Goal: Navigation & Orientation: Find specific page/section

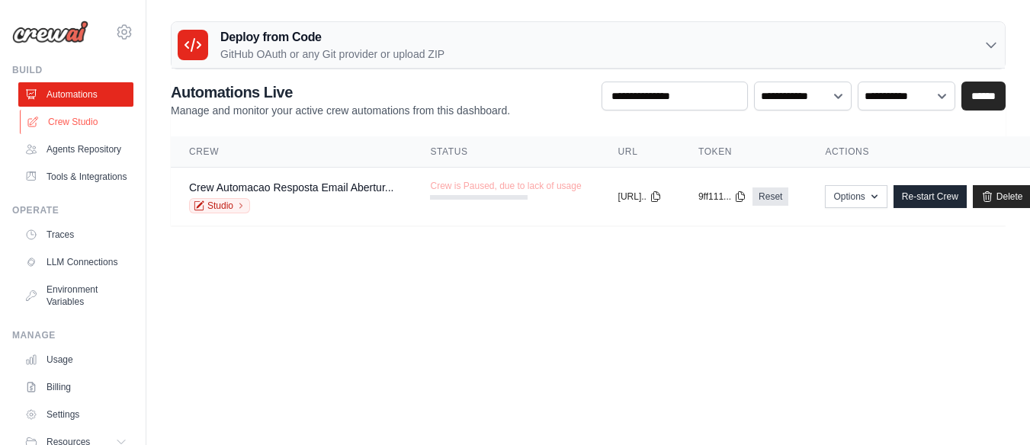
click at [93, 126] on link "Crew Studio" at bounding box center [77, 122] width 115 height 24
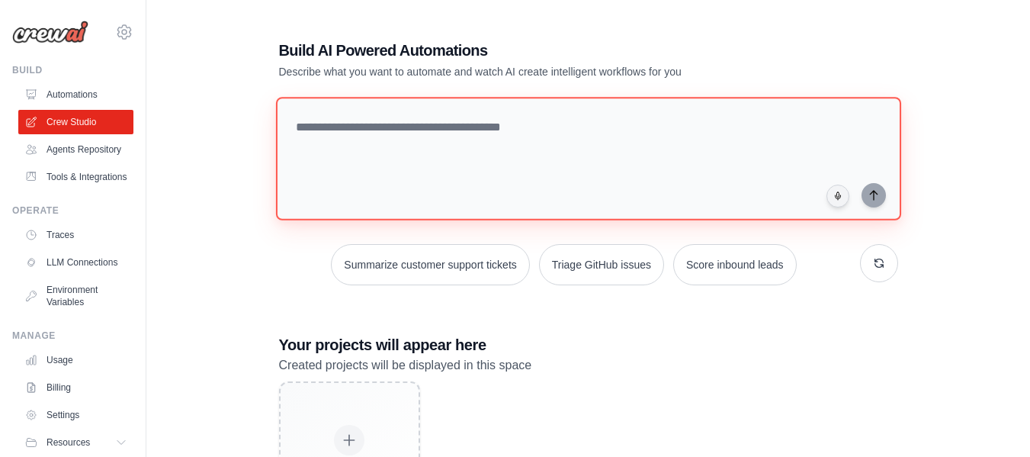
click at [426, 138] on textarea at bounding box center [587, 159] width 625 height 124
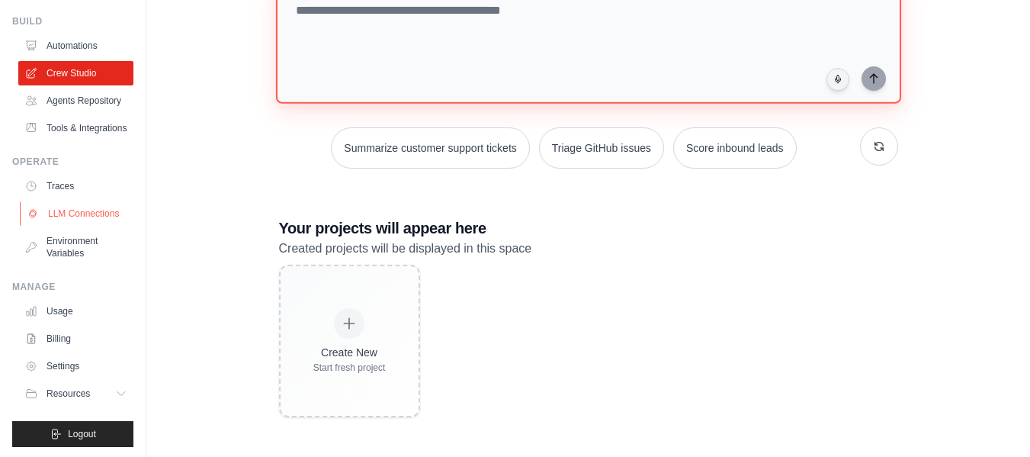
scroll to position [88, 0]
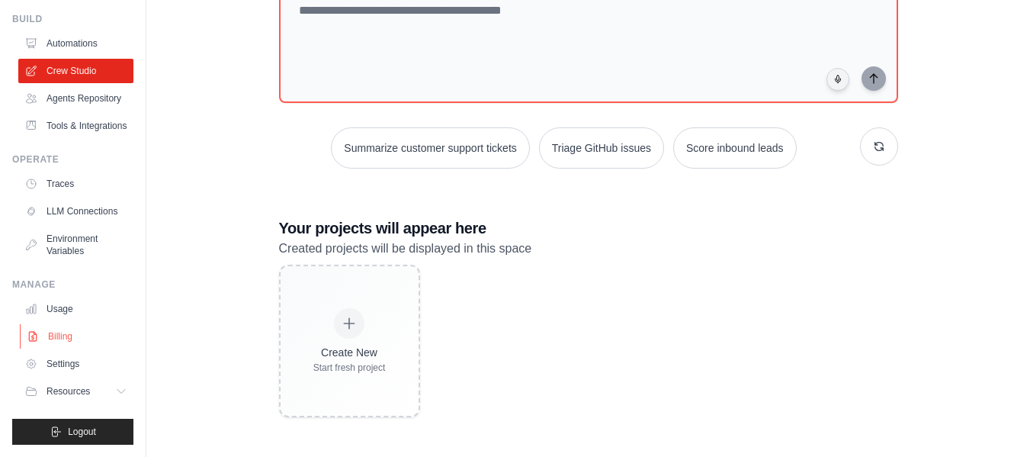
click at [56, 335] on link "Billing" at bounding box center [77, 336] width 115 height 24
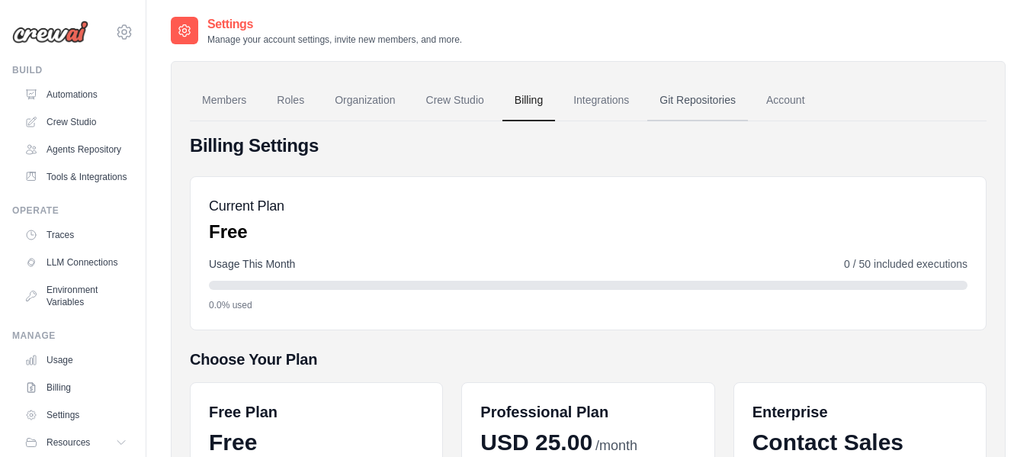
click at [699, 98] on link "Git Repositories" at bounding box center [697, 100] width 101 height 41
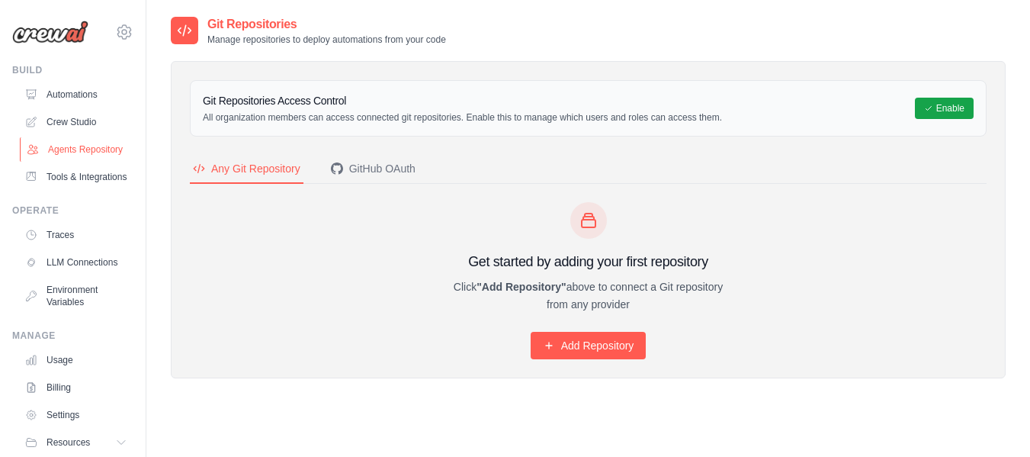
click at [69, 153] on link "Agents Repository" at bounding box center [77, 149] width 115 height 24
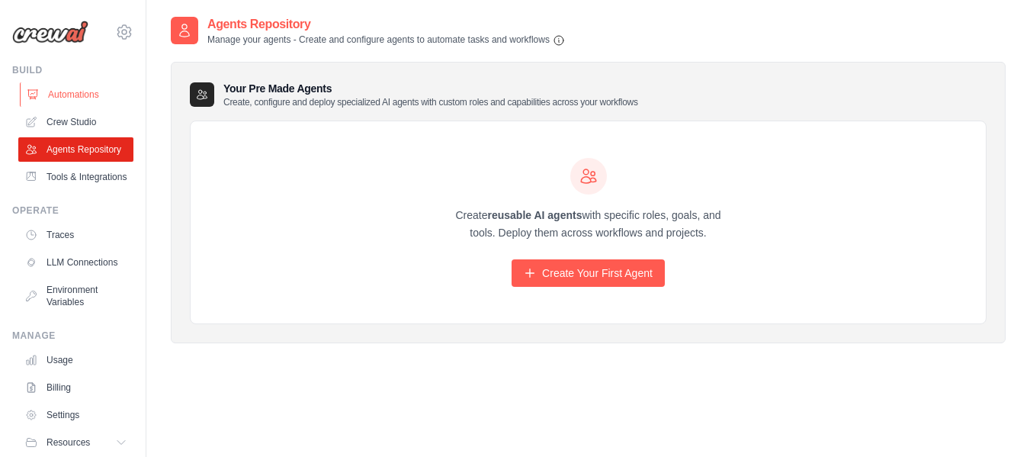
click at [95, 85] on link "Automations" at bounding box center [77, 94] width 115 height 24
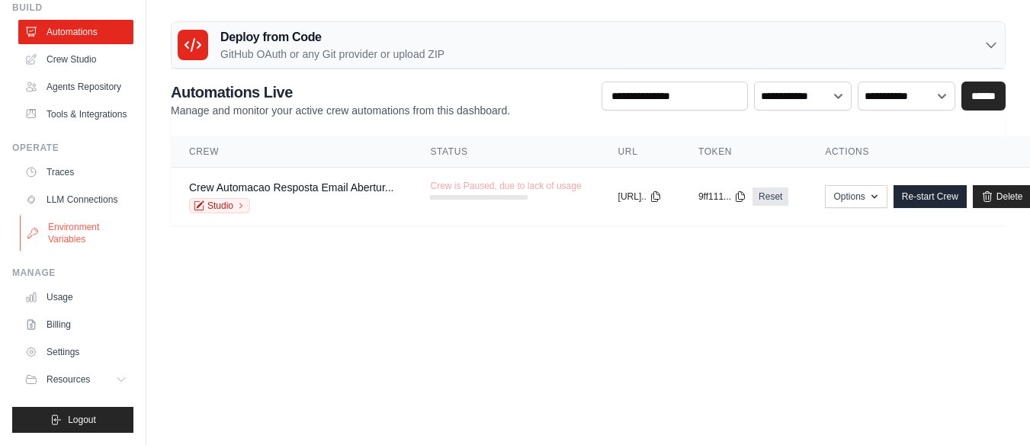
scroll to position [11, 0]
click at [66, 301] on link "Usage" at bounding box center [77, 297] width 115 height 24
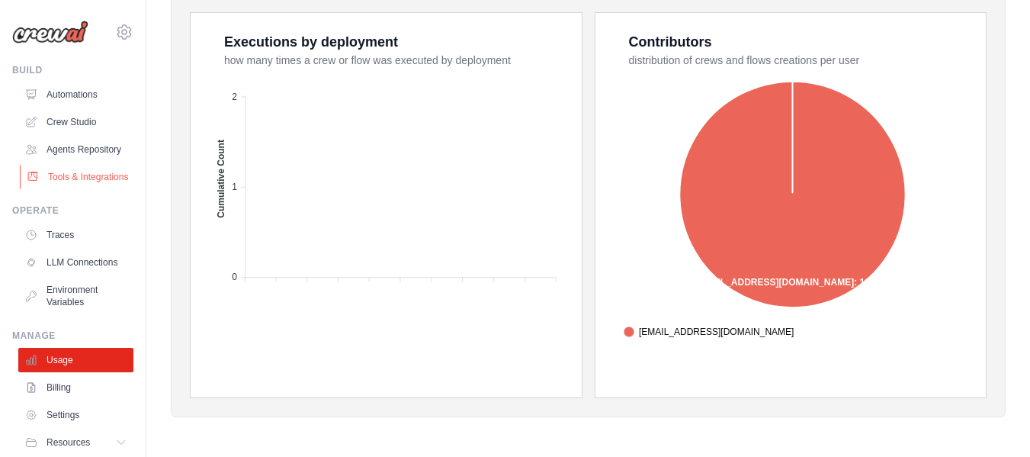
scroll to position [88, 0]
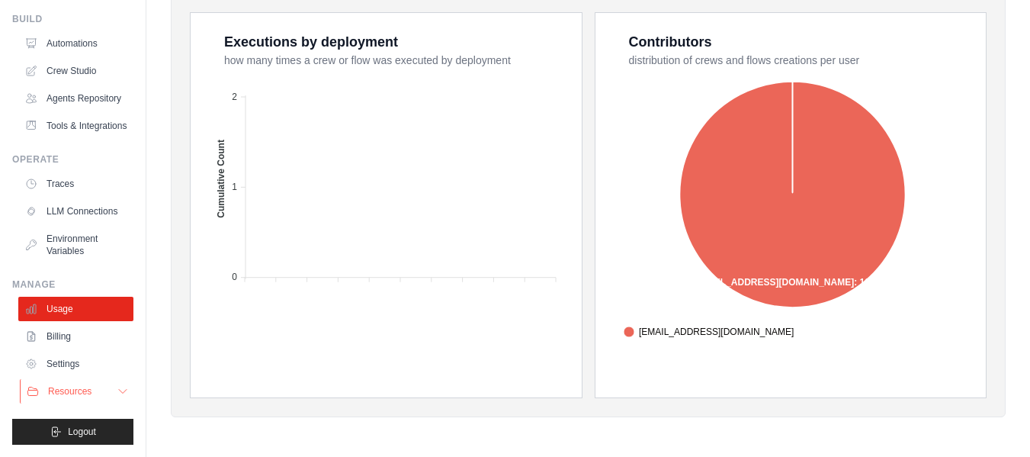
click at [95, 392] on button "Resources" at bounding box center [77, 391] width 115 height 24
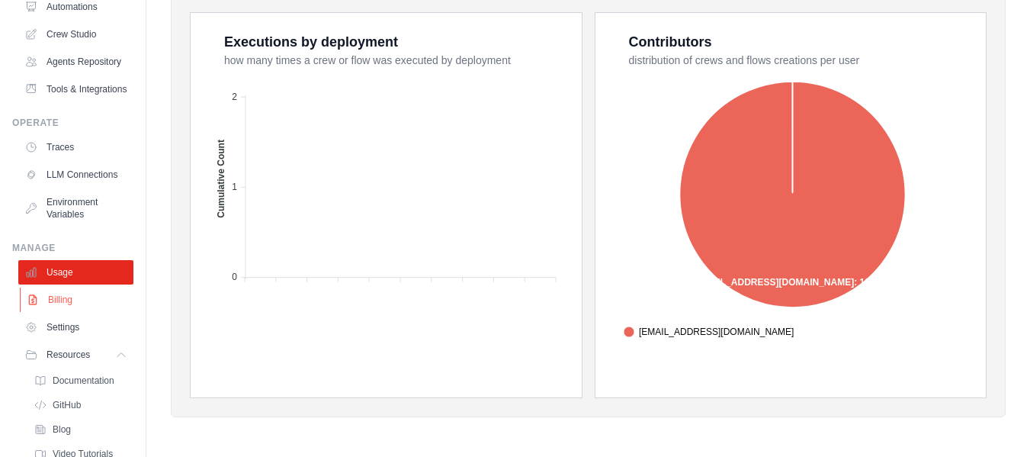
scroll to position [185, 0]
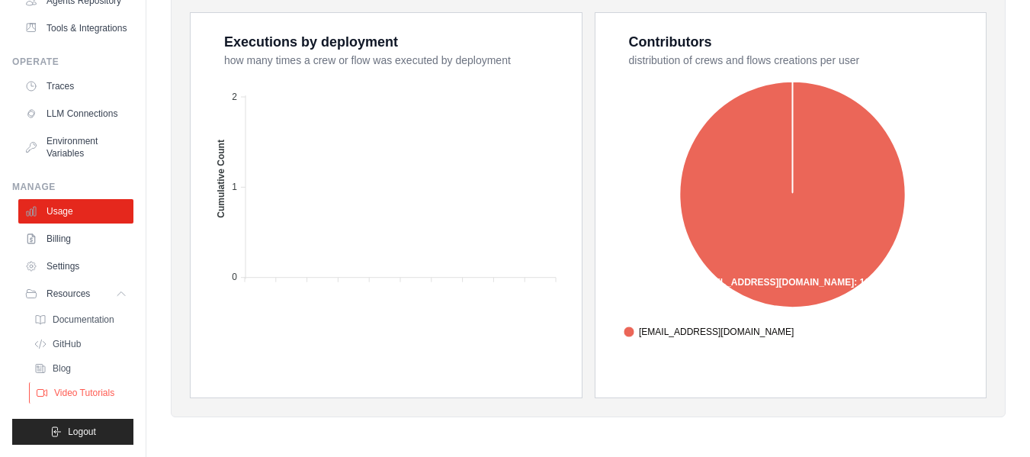
click at [111, 397] on span "Video Tutorials" at bounding box center [84, 393] width 60 height 12
